Goal: Book appointment/travel/reservation

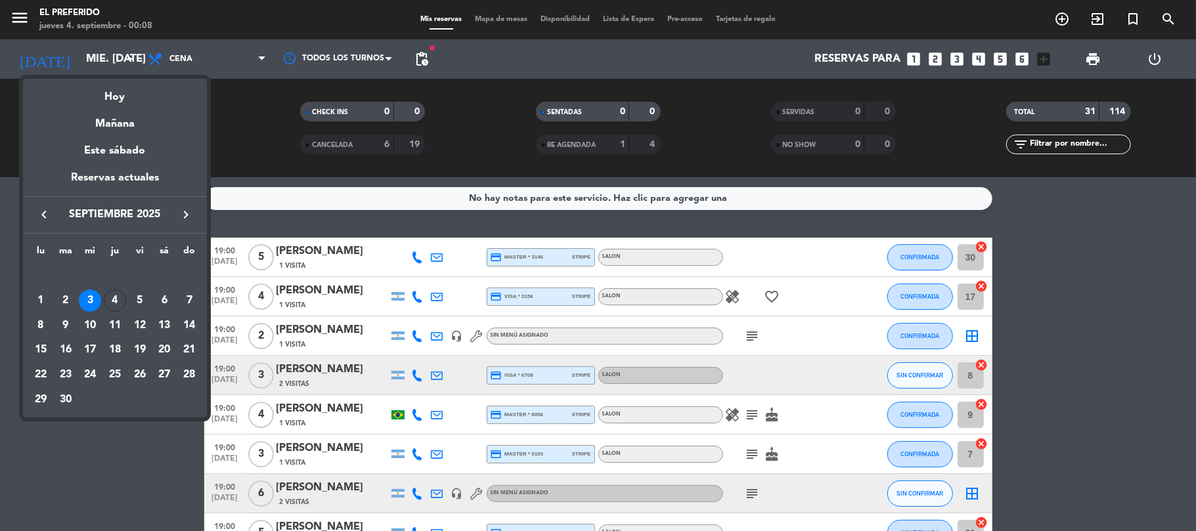
click at [88, 59] on div at bounding box center [598, 265] width 1196 height 531
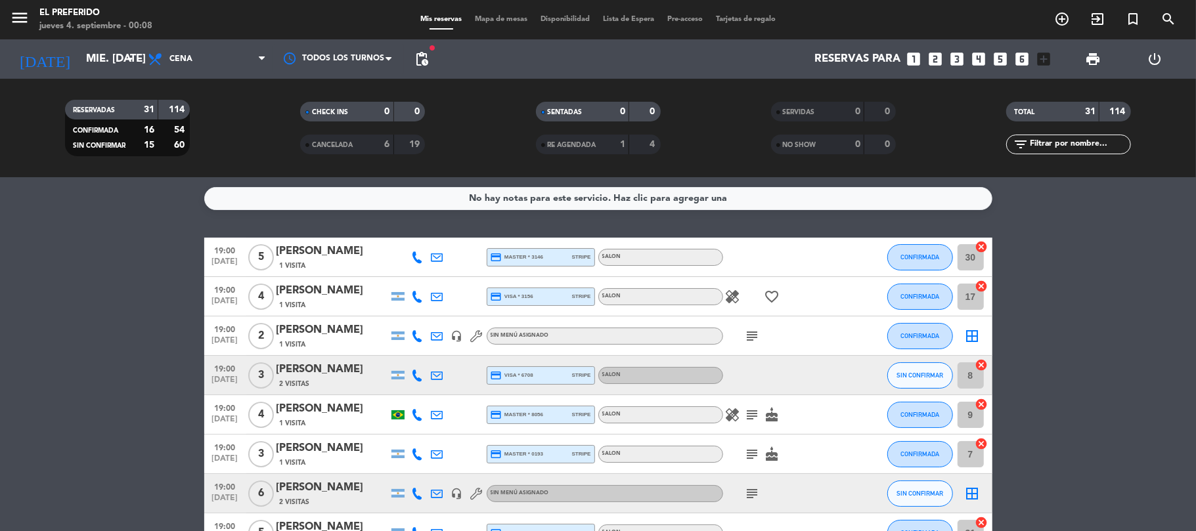
click at [88, 59] on input "mié. [DATE]" at bounding box center [150, 60] width 142 height 26
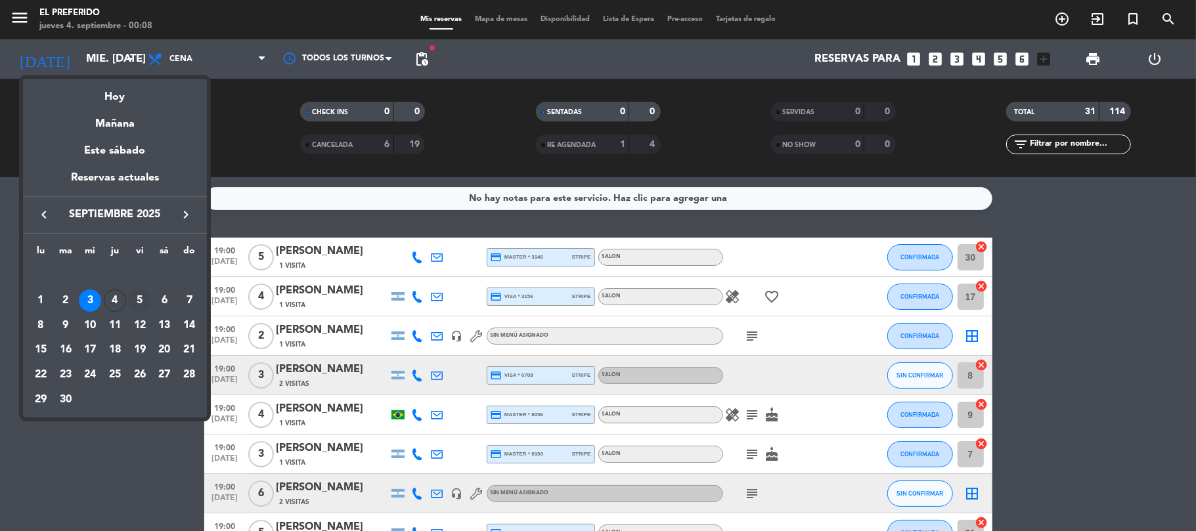
click at [148, 298] on div "5" at bounding box center [140, 301] width 22 height 22
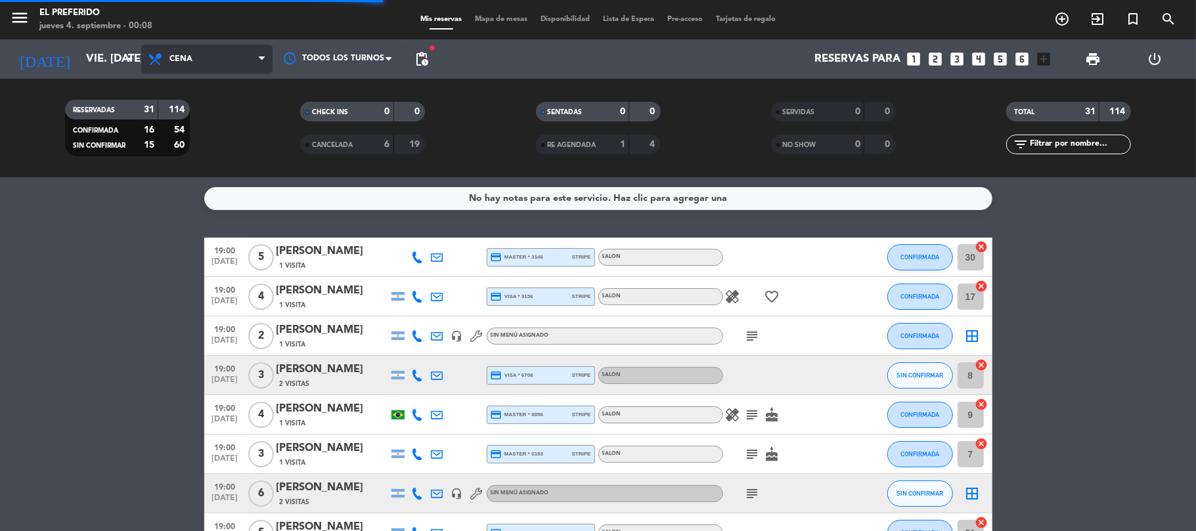
click at [216, 63] on span "Cena" at bounding box center [206, 59] width 131 height 29
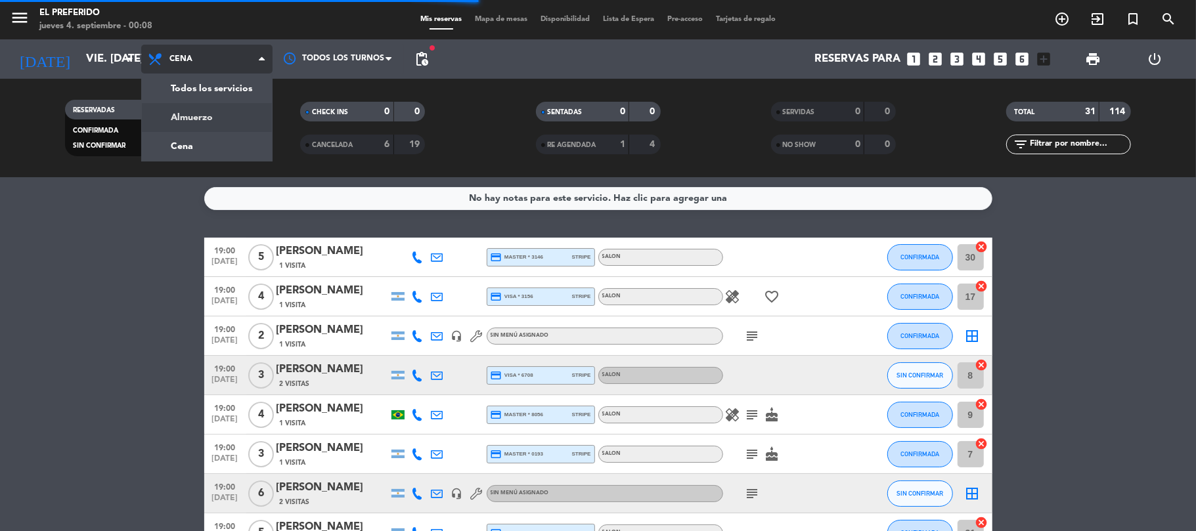
click at [202, 116] on div "menu El Preferido jueves 4. septiembre - 00:08 Mis reservas Mapa de mesas Dispo…" at bounding box center [598, 88] width 1196 height 177
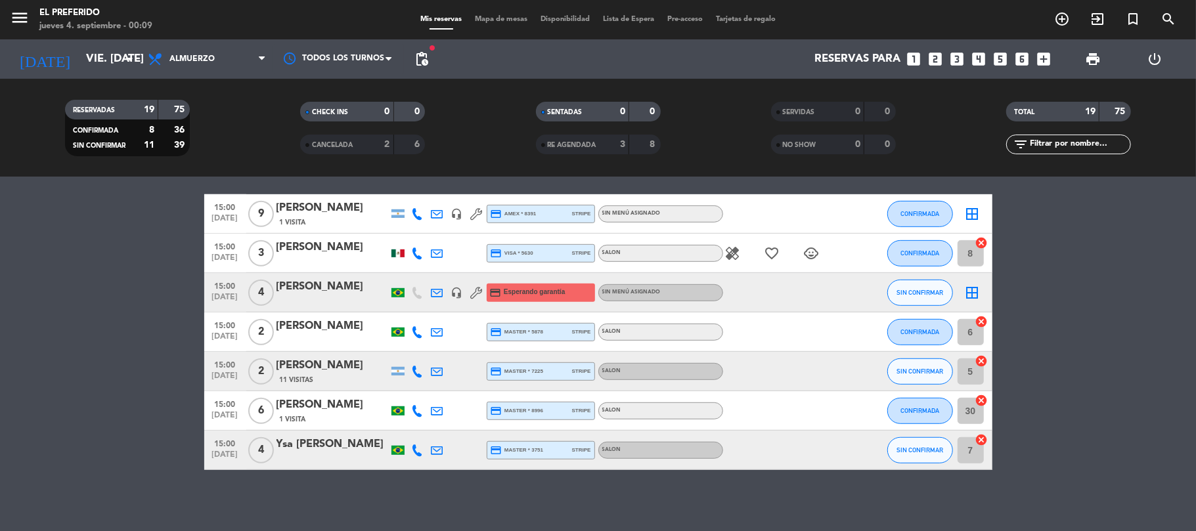
scroll to position [557, 0]
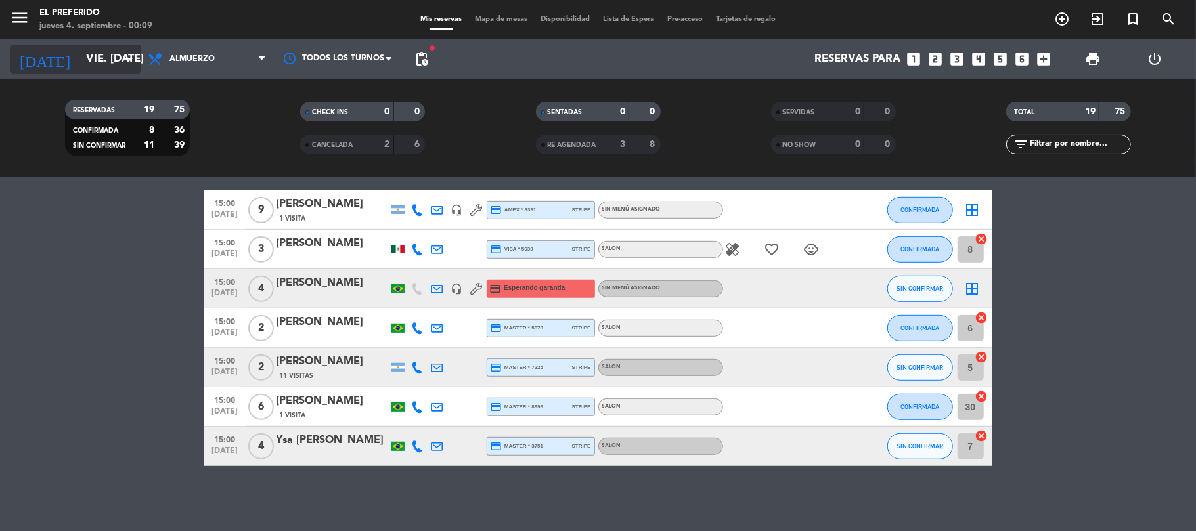
click at [122, 64] on icon "arrow_drop_down" at bounding box center [130, 59] width 16 height 16
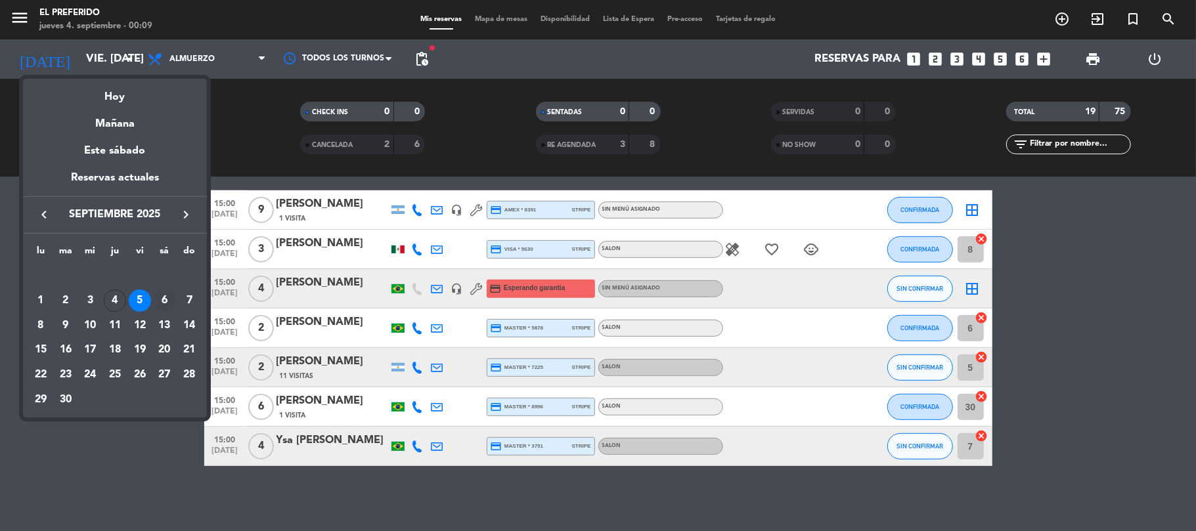
click at [168, 302] on div "6" at bounding box center [164, 301] width 22 height 22
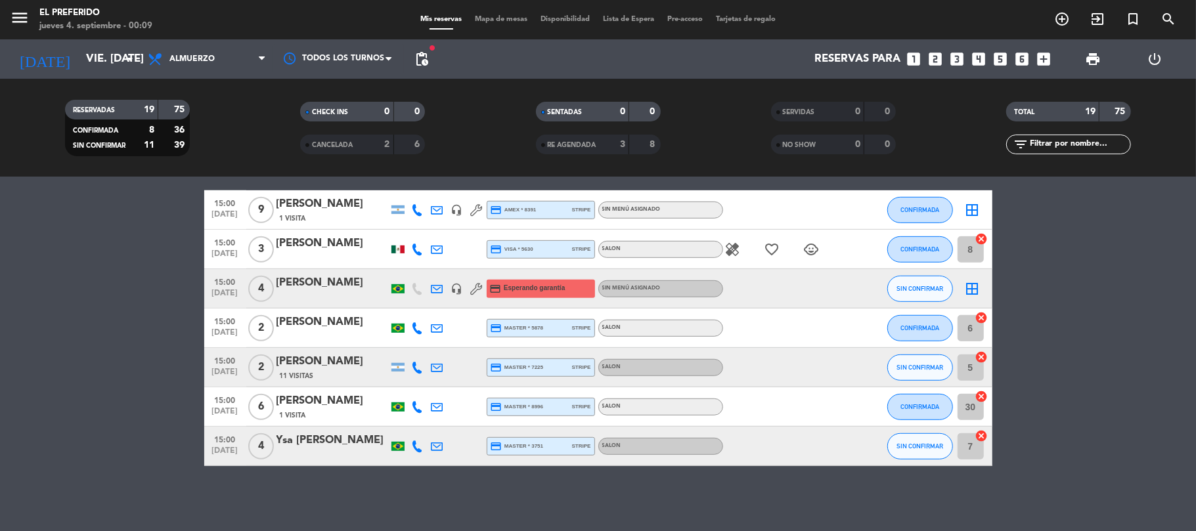
type input "sáb. [DATE]"
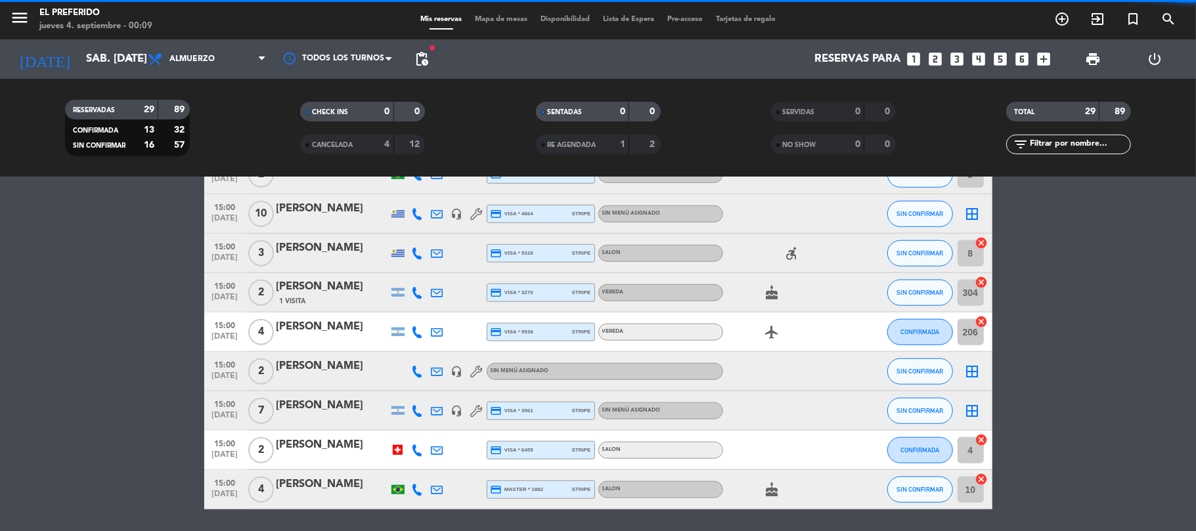
scroll to position [1004, 0]
